Goal: Task Accomplishment & Management: Complete application form

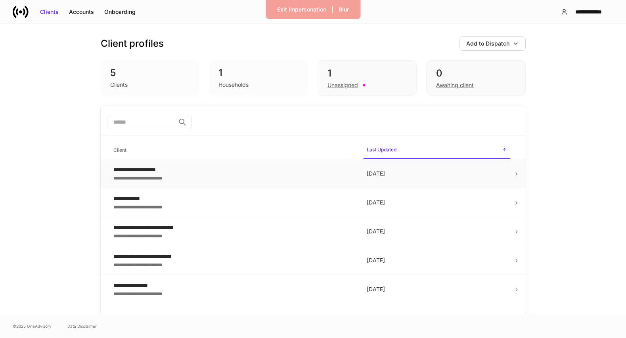
click at [198, 173] on div "**********" at bounding box center [233, 170] width 241 height 8
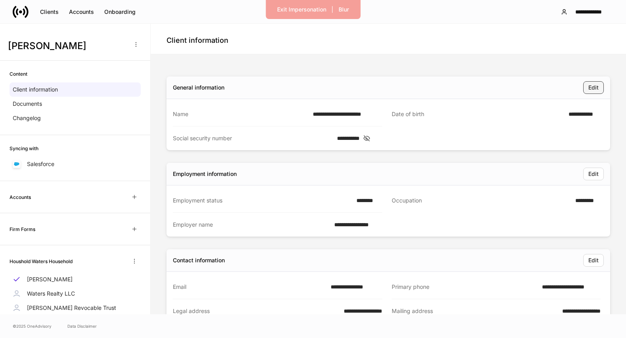
click at [590, 89] on div "Edit" at bounding box center [594, 88] width 10 height 8
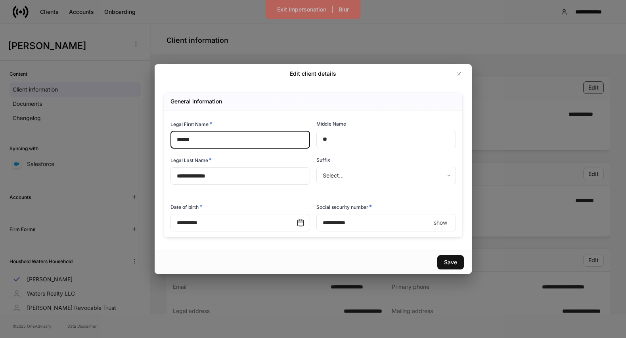
type input "**********"
click at [457, 75] on icon "button" at bounding box center [459, 74] width 6 height 6
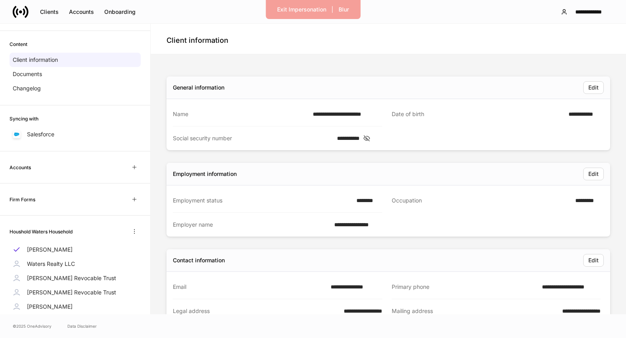
scroll to position [6, 0]
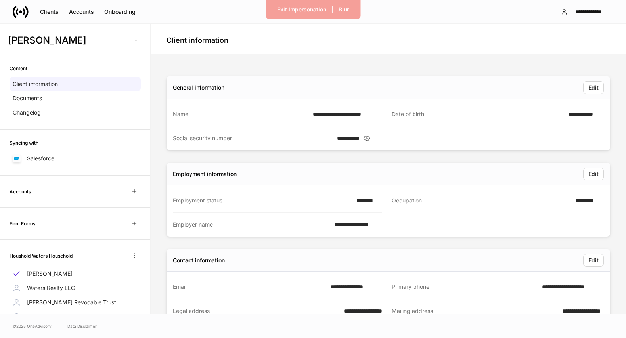
click at [36, 189] on div "Accounts" at bounding box center [75, 191] width 131 height 13
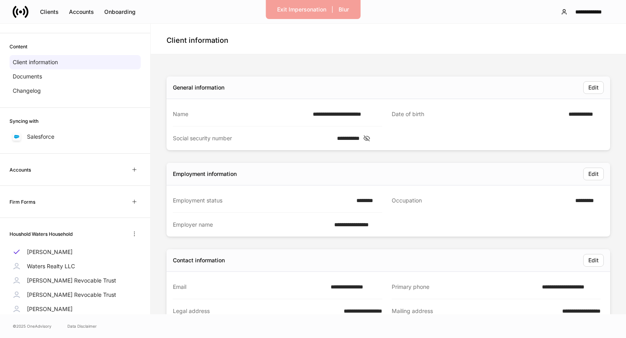
scroll to position [31, 0]
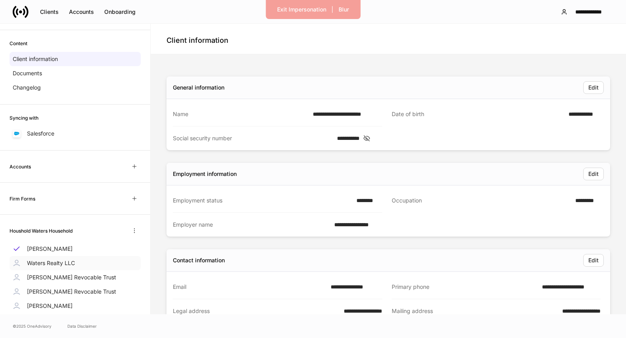
click at [37, 259] on p "Waters Realty LLC" at bounding box center [51, 263] width 48 height 8
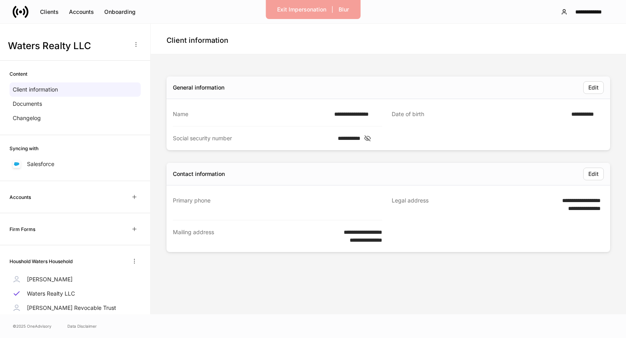
scroll to position [52, 0]
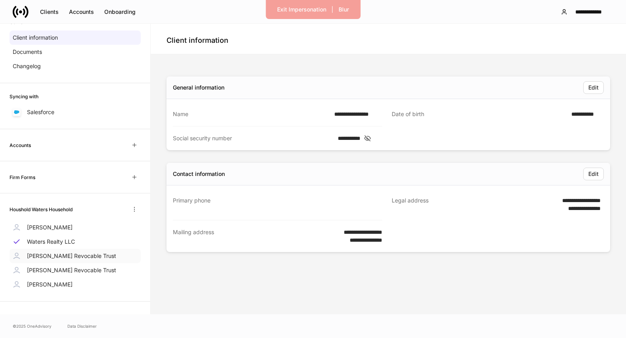
click at [50, 255] on p "[PERSON_NAME] Revocable Trust" at bounding box center [71, 256] width 89 height 8
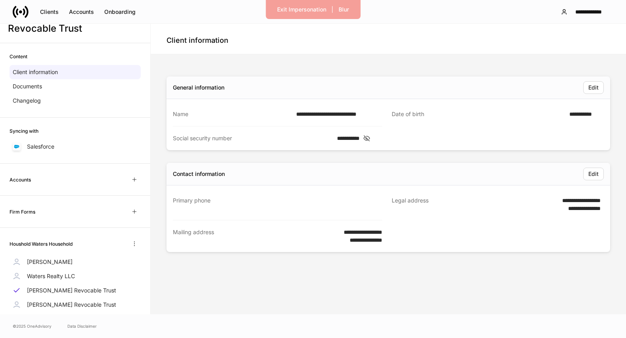
scroll to position [17, 0]
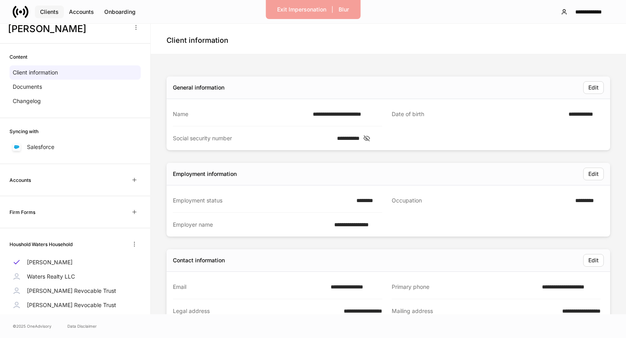
click at [44, 13] on div "Clients" at bounding box center [49, 12] width 19 height 8
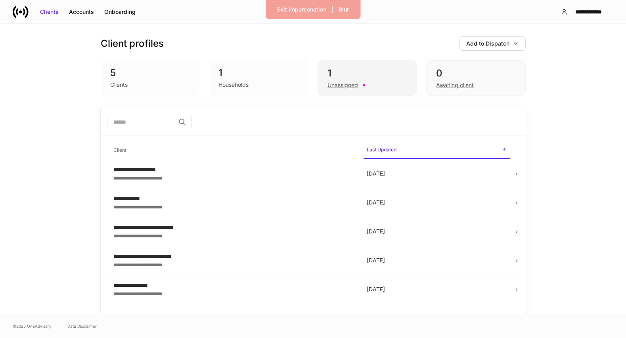
click at [330, 86] on div "Unassigned" at bounding box center [343, 85] width 31 height 8
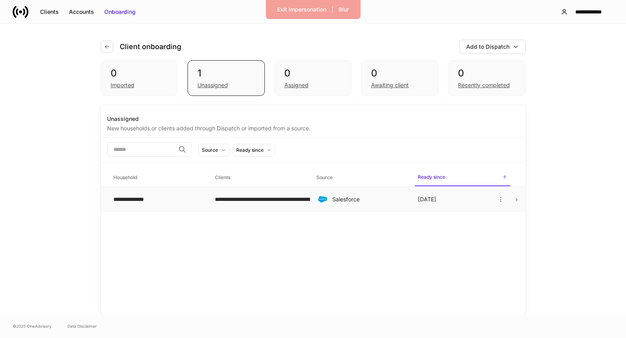
click at [376, 203] on div "Salesforce" at bounding box center [368, 200] width 73 height 8
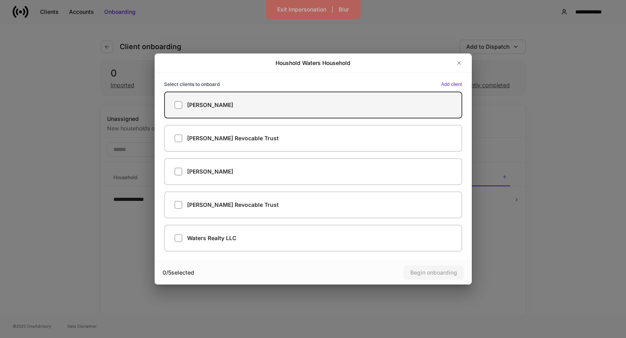
click at [398, 109] on label "[PERSON_NAME]" at bounding box center [313, 105] width 298 height 27
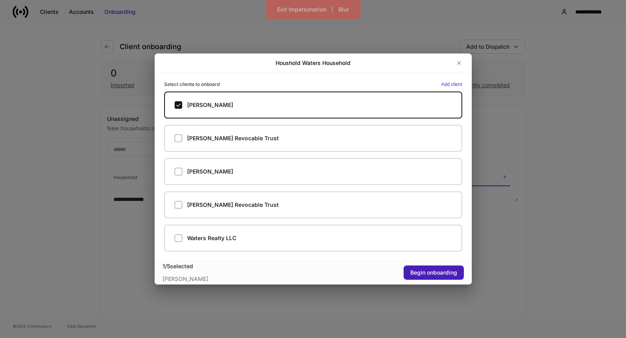
click at [447, 272] on div "Begin onboarding" at bounding box center [434, 273] width 47 height 8
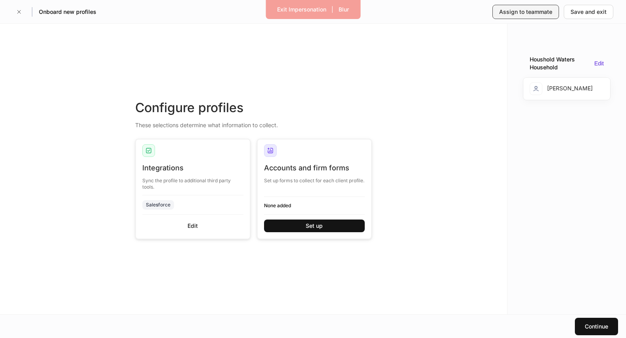
click at [531, 14] on div "Assign to teammate" at bounding box center [525, 12] width 53 height 8
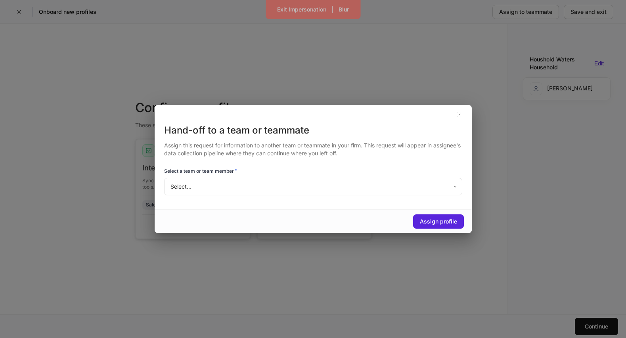
click at [397, 192] on body "Exit Impersonation | Blur Onboard new profiles Assign to teammate Save and exit…" at bounding box center [313, 169] width 626 height 338
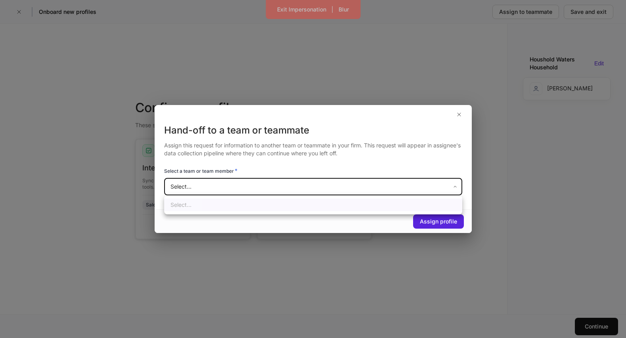
click at [410, 100] on div at bounding box center [313, 169] width 626 height 338
